Goal: Find specific page/section: Find specific page/section

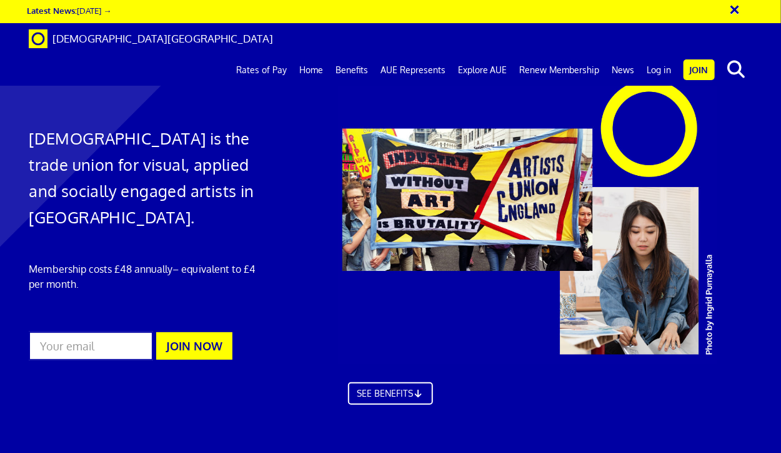
scroll to position [0, 2]
click at [664, 54] on link "Log in" at bounding box center [659, 69] width 37 height 31
click at [658, 54] on link "Log in" at bounding box center [659, 69] width 37 height 31
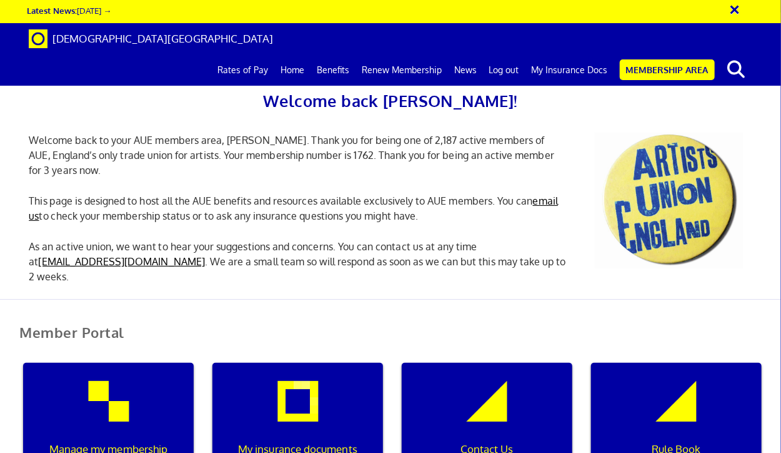
scroll to position [0, 4]
click at [385, 327] on h2 "Member Portal" at bounding box center [390, 339] width 761 height 31
click at [296, 394] on div "My insurance documents" at bounding box center [298, 423] width 171 height 120
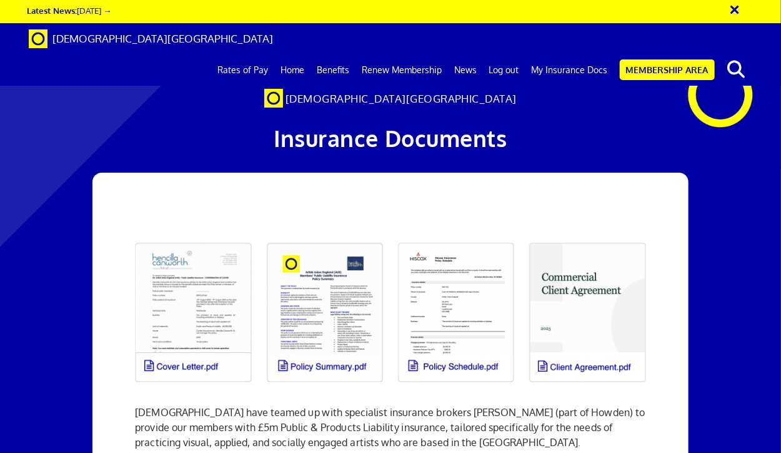
scroll to position [0, 2]
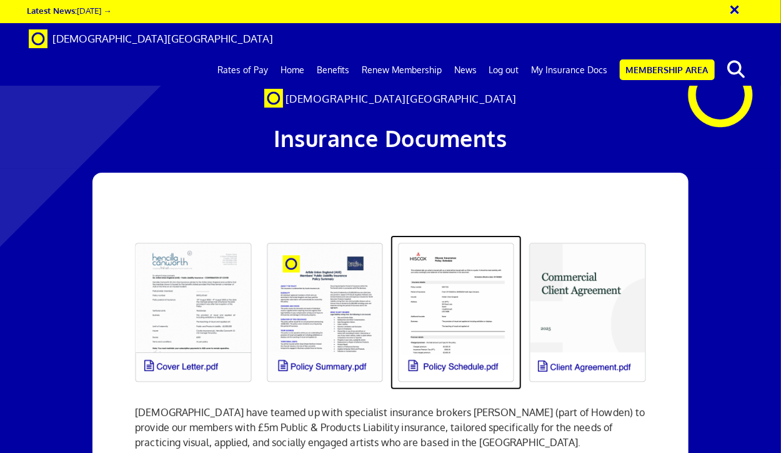
click at [461, 367] on link at bounding box center [456, 312] width 131 height 154
